Goal: Task Accomplishment & Management: Manage account settings

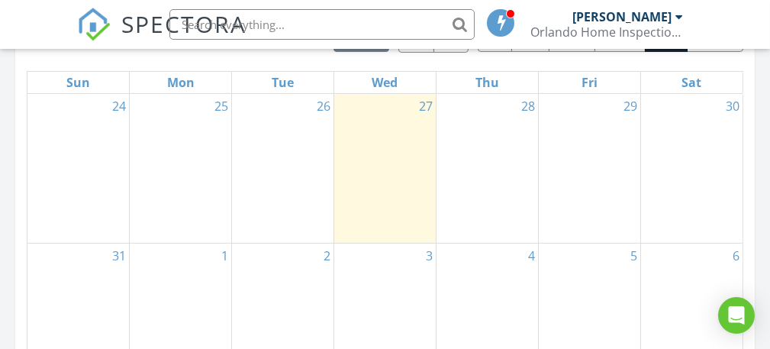
scroll to position [746, 0]
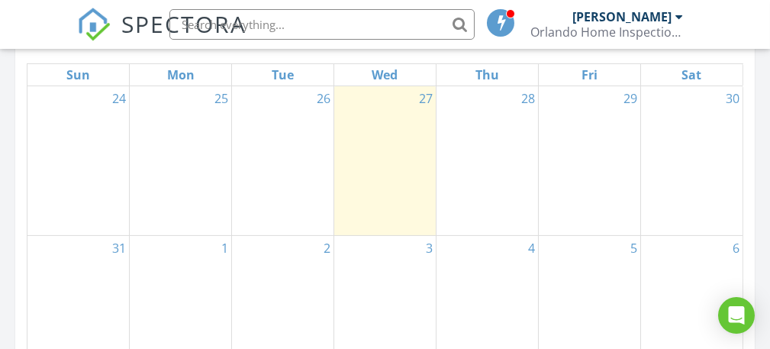
click at [681, 151] on div "30" at bounding box center [691, 160] width 101 height 149
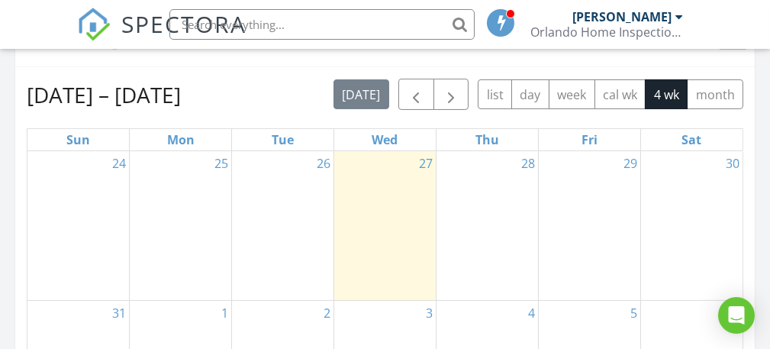
scroll to position [680, 0]
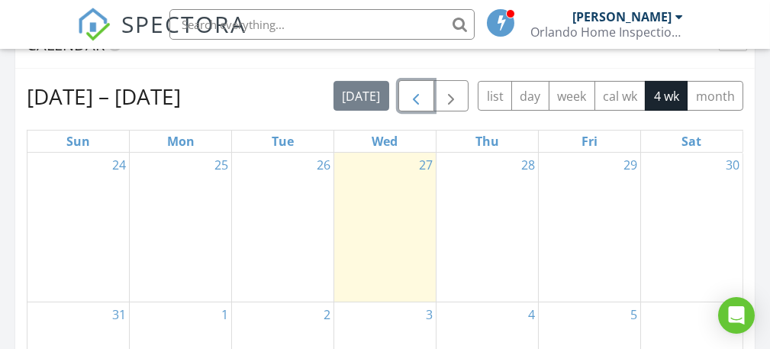
click at [416, 98] on span "button" at bounding box center [416, 97] width 18 height 18
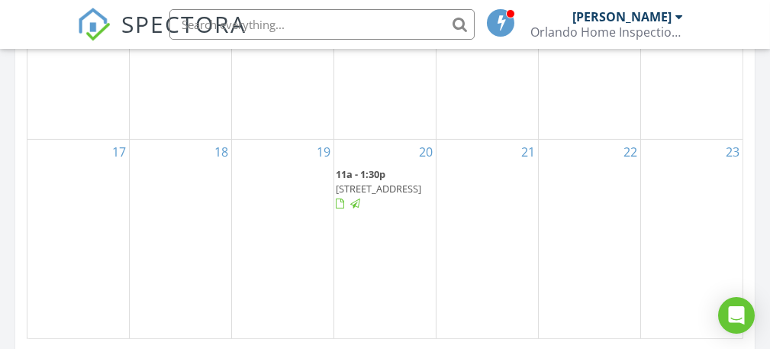
scroll to position [1097, 0]
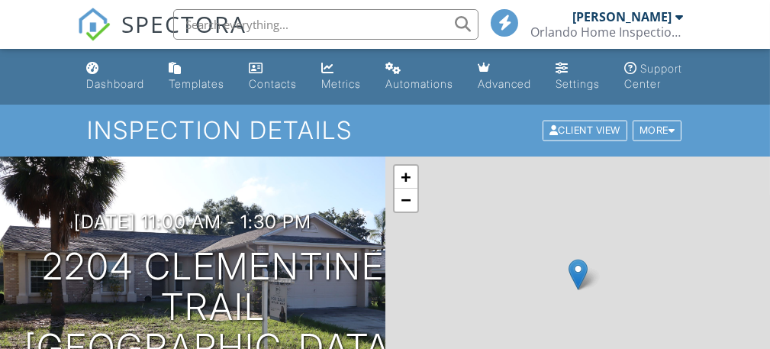
click at [716, 282] on div "+ − Leaflet | © MapTiler © OpenStreetMap contributors" at bounding box center [577, 289] width 385 height 267
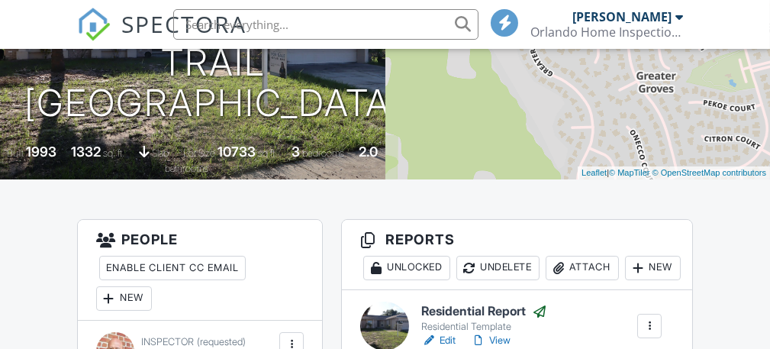
scroll to position [417, 0]
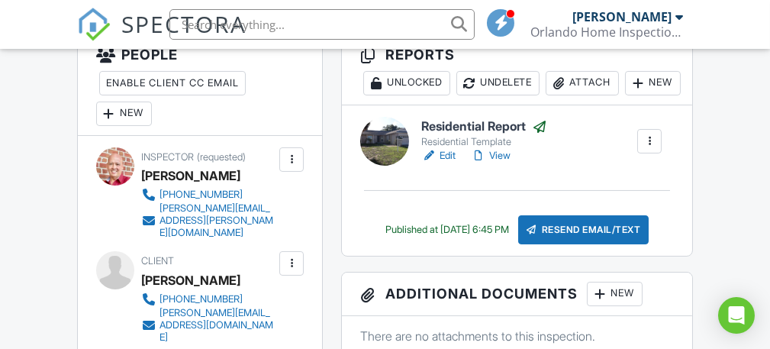
scroll to position [430, 0]
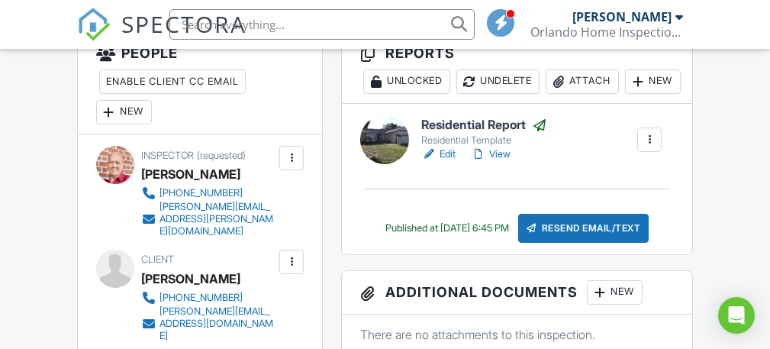
click at [496, 162] on link "View" at bounding box center [491, 154] width 40 height 15
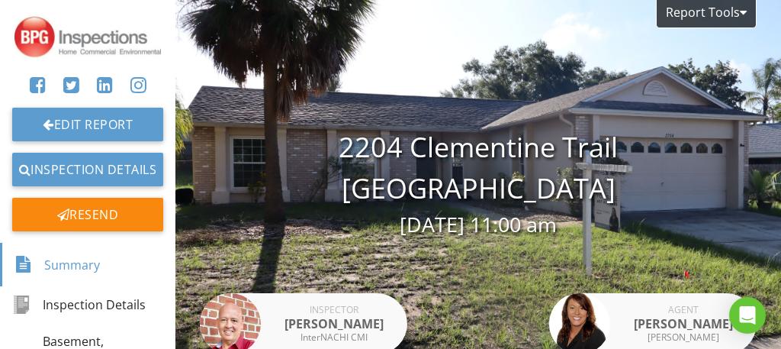
click at [640, 264] on div "Report Tools 2204 Clementine Trail Clermont, FL 34714 08/20/2025 11:00 am Inspe…" at bounding box center [479, 183] width 606 height 366
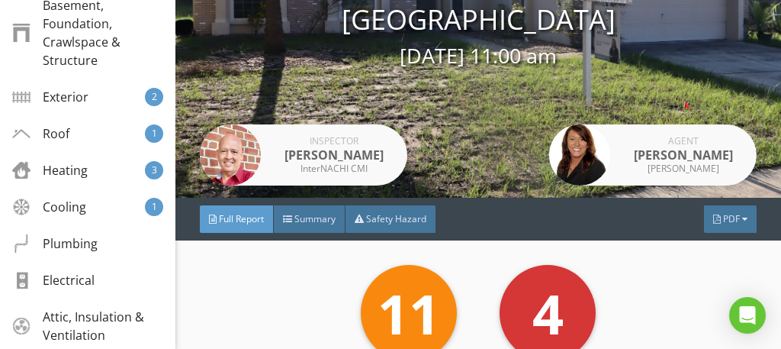
scroll to position [359, 0]
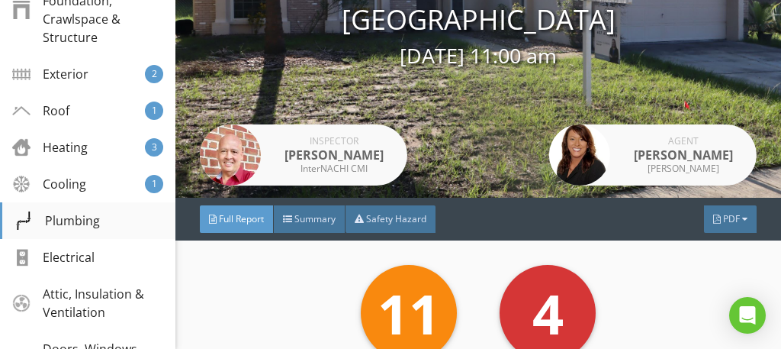
click at [76, 217] on div "Plumbing" at bounding box center [56, 220] width 85 height 18
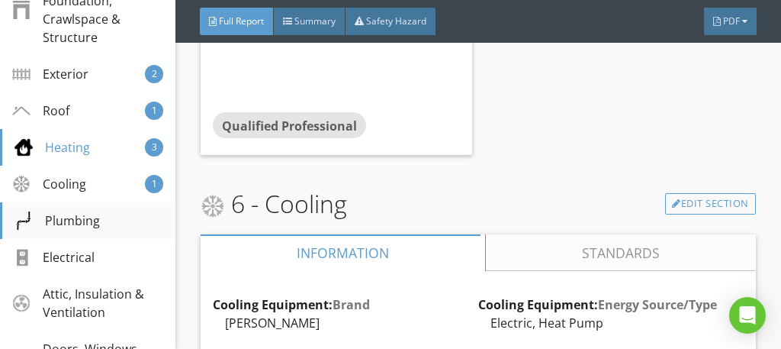
scroll to position [4029, 0]
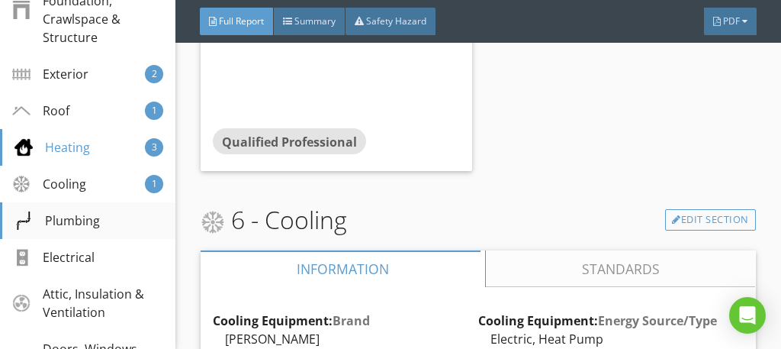
click at [81, 218] on div "Plumbing" at bounding box center [56, 220] width 85 height 18
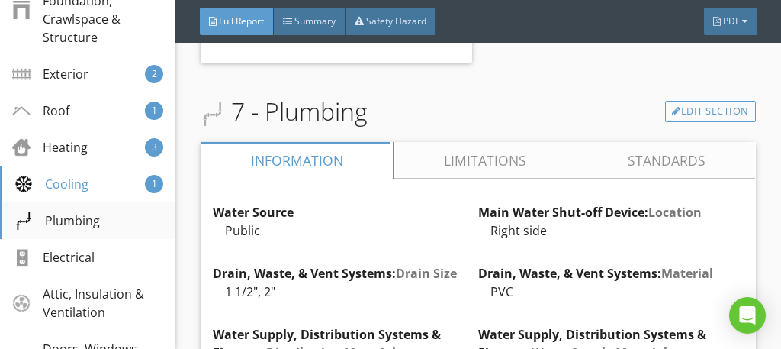
scroll to position [5447, 0]
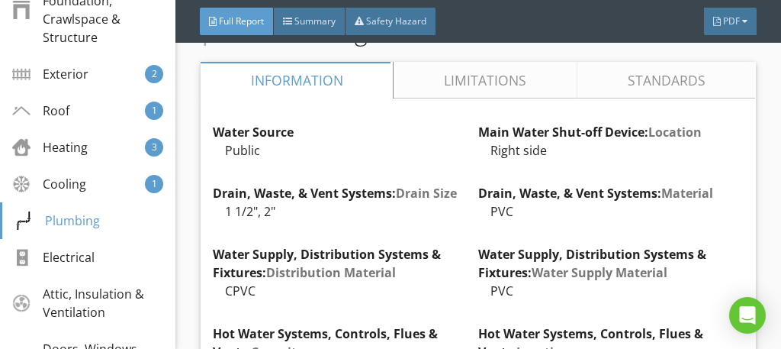
click at [479, 75] on link "Limitations" at bounding box center [486, 80] width 183 height 37
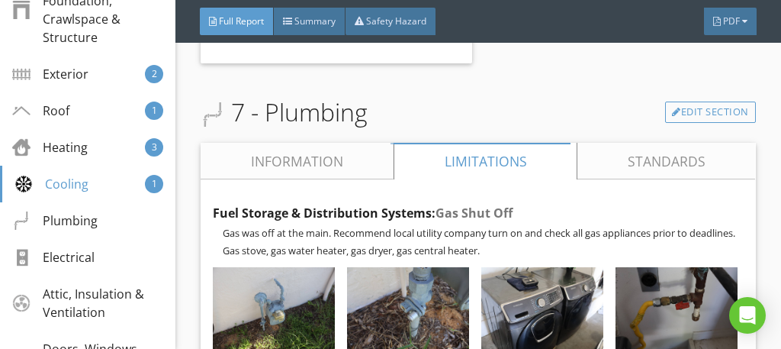
scroll to position [5365, 0]
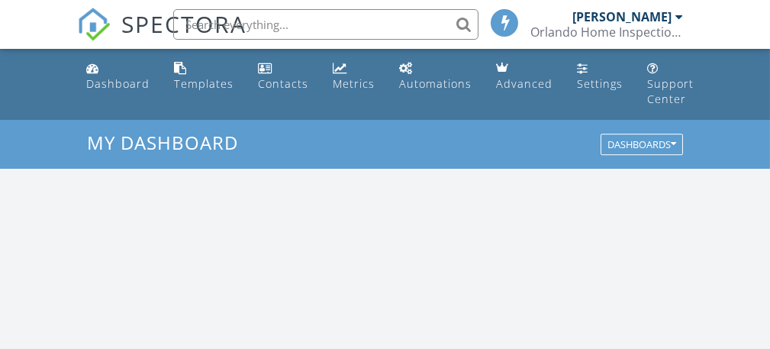
scroll to position [1412, 794]
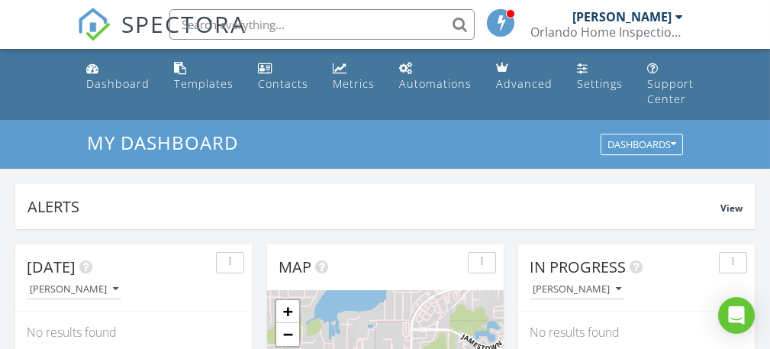
click at [682, 273] on div "In Progress" at bounding box center [625, 267] width 191 height 23
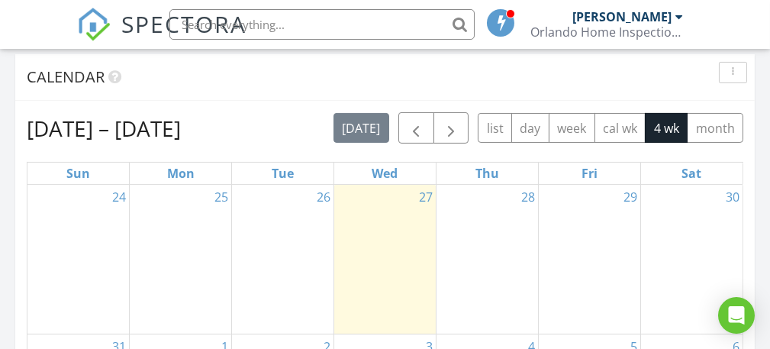
scroll to position [646, 0]
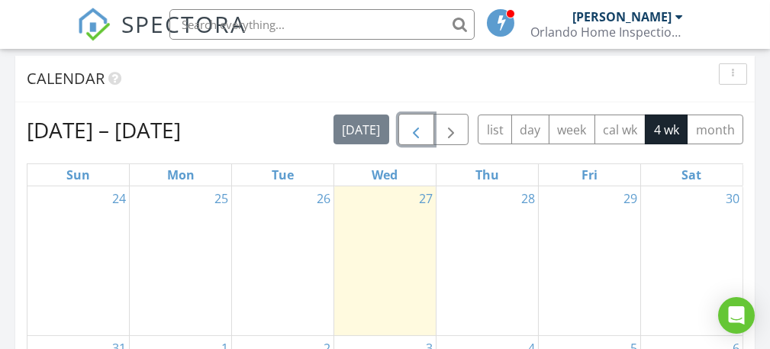
click at [421, 130] on span "button" at bounding box center [416, 130] width 18 height 18
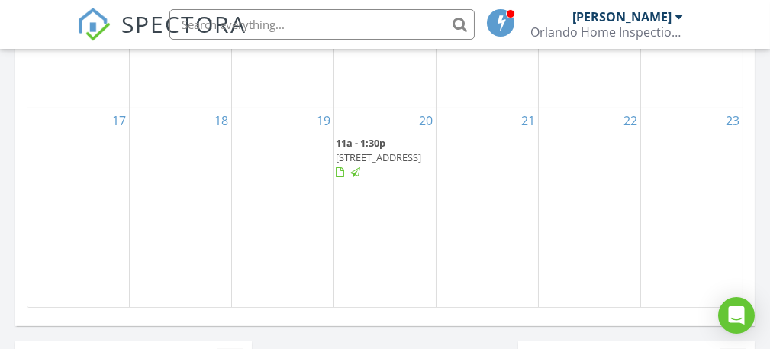
scroll to position [1131, 0]
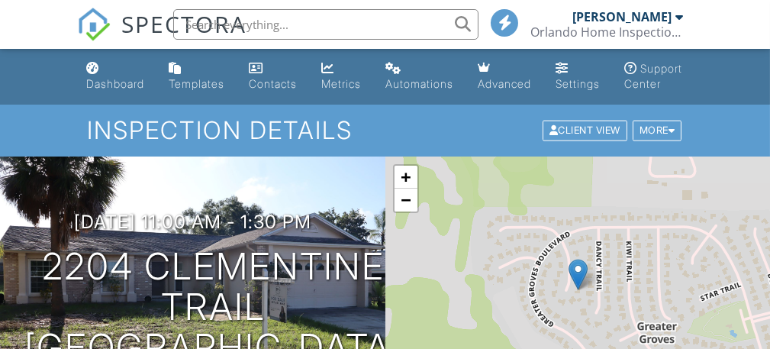
click at [322, 305] on h1 "2204 Clementine Trail Clermont, FL 34714" at bounding box center [213, 306] width 379 height 121
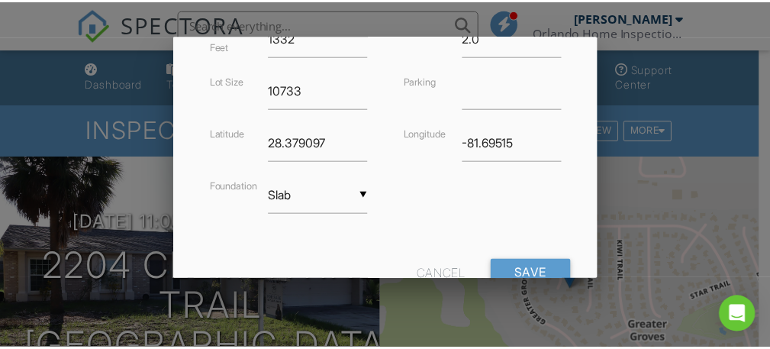
scroll to position [514, 0]
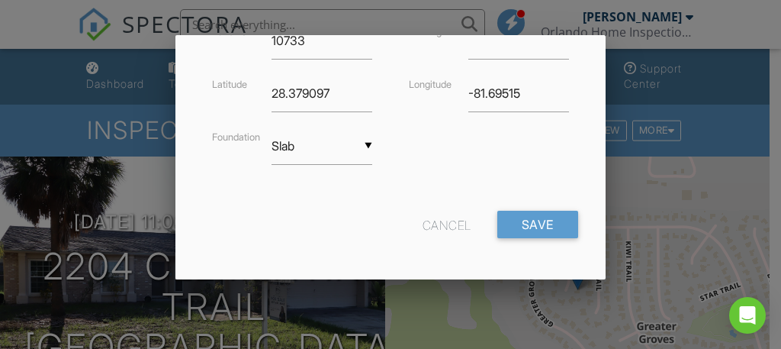
click at [438, 230] on div "Cancel" at bounding box center [447, 224] width 49 height 27
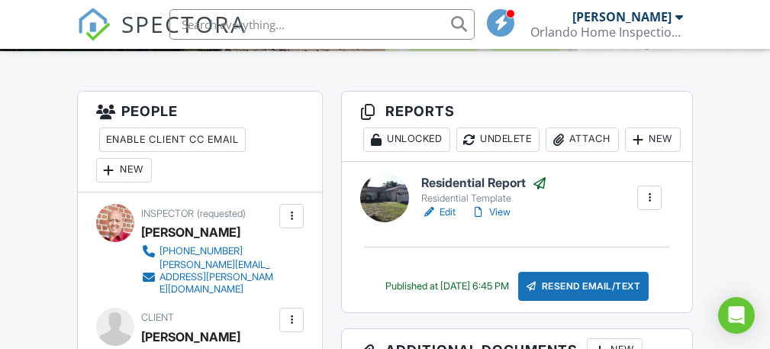
scroll to position [375, 0]
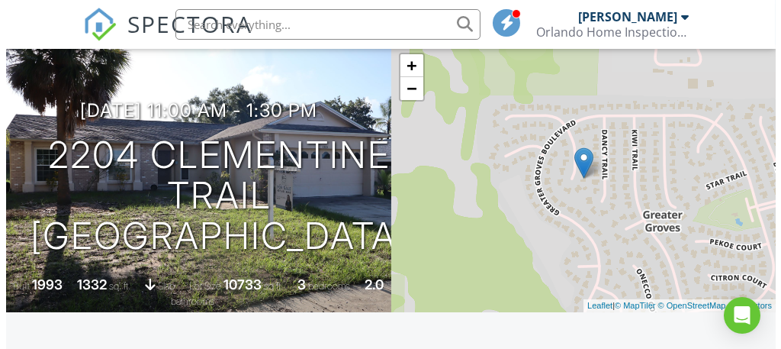
scroll to position [105, 0]
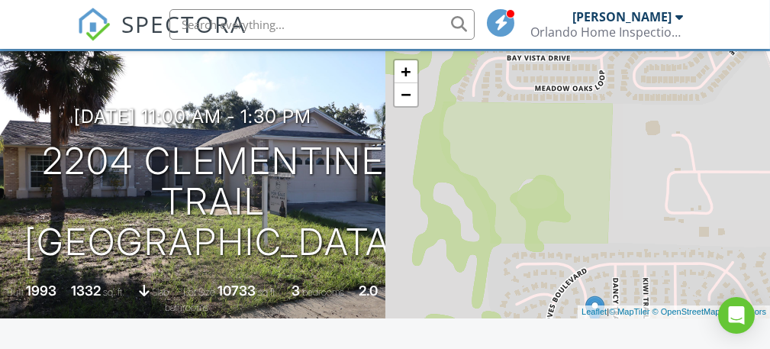
click at [310, 150] on h1 "2204 Clementine Trail Clermont, FL 34714" at bounding box center [213, 201] width 379 height 121
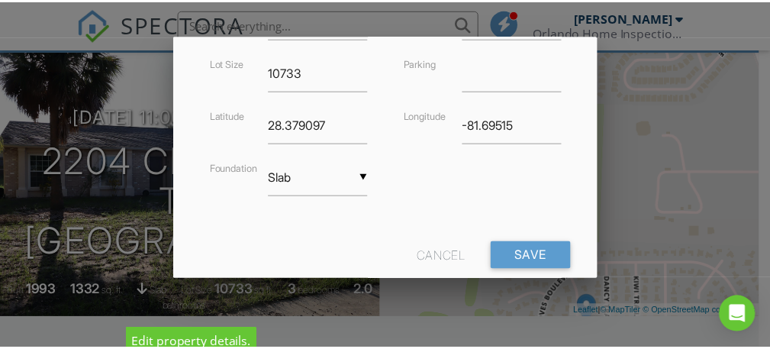
scroll to position [514, 0]
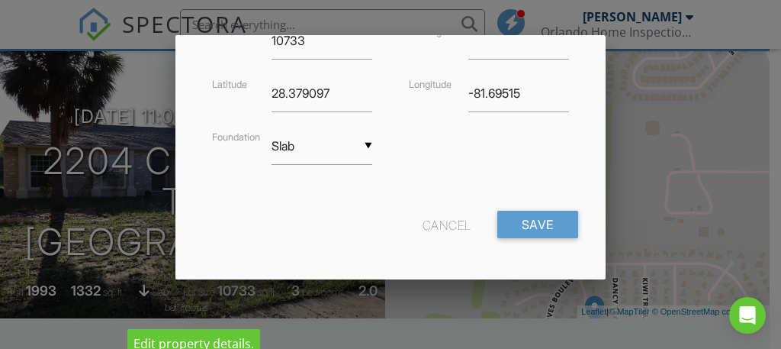
click at [435, 224] on div "Cancel" at bounding box center [447, 224] width 49 height 27
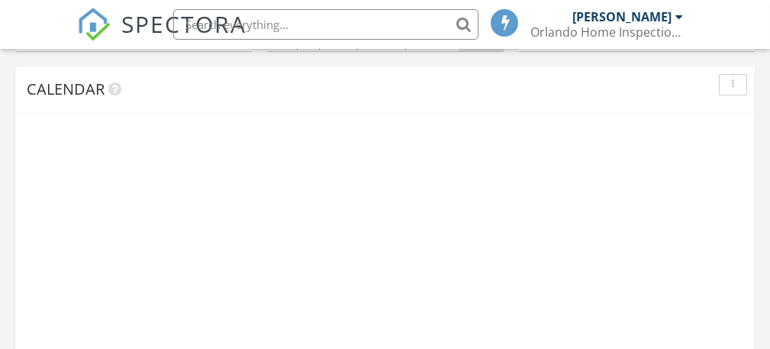
scroll to position [1131, 0]
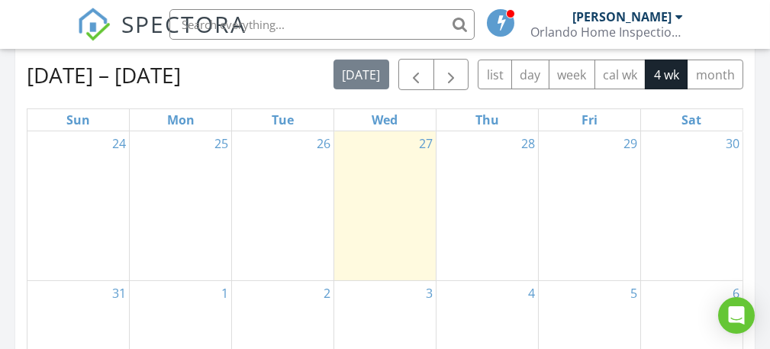
scroll to position [675, 0]
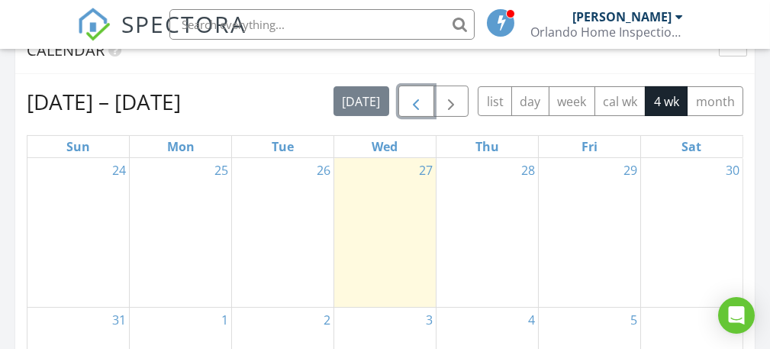
click at [417, 101] on span "button" at bounding box center [416, 102] width 18 height 18
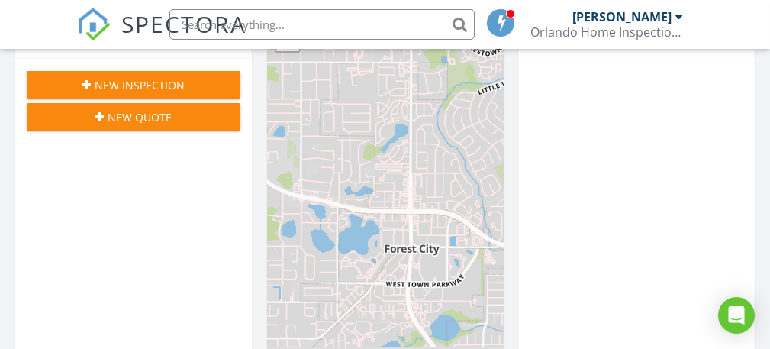
scroll to position [294, 0]
